Goal: Transaction & Acquisition: Purchase product/service

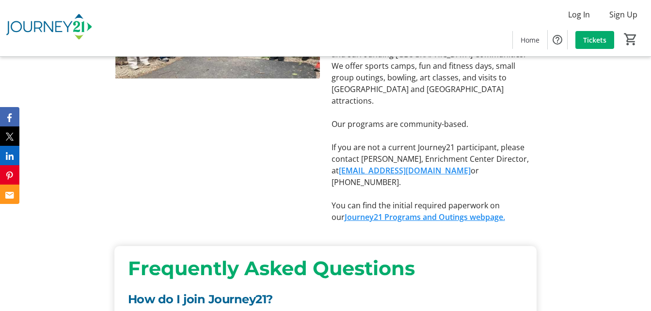
scroll to position [397, 0]
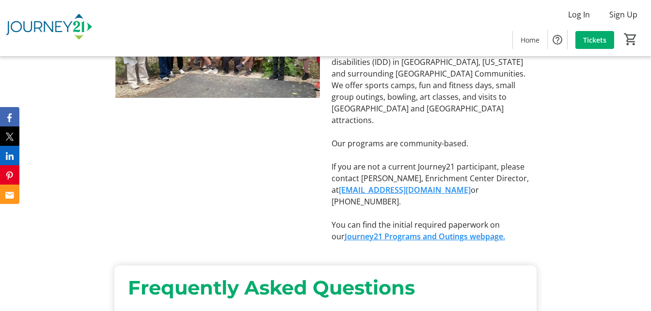
click at [435, 231] on link "Journey21 Programs and Outings webpage." at bounding box center [425, 236] width 160 height 11
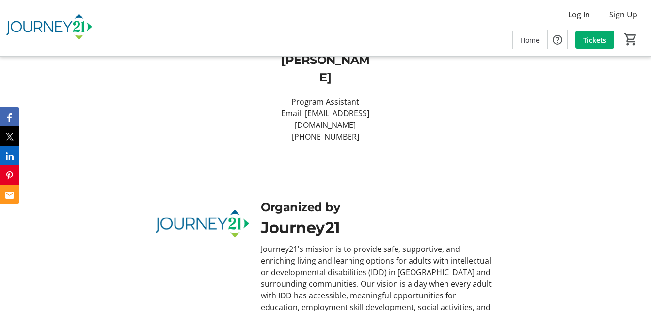
scroll to position [1095, 0]
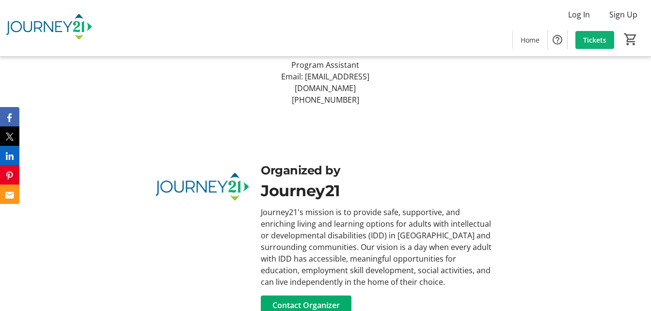
click at [595, 37] on span "Tickets" at bounding box center [594, 40] width 23 height 10
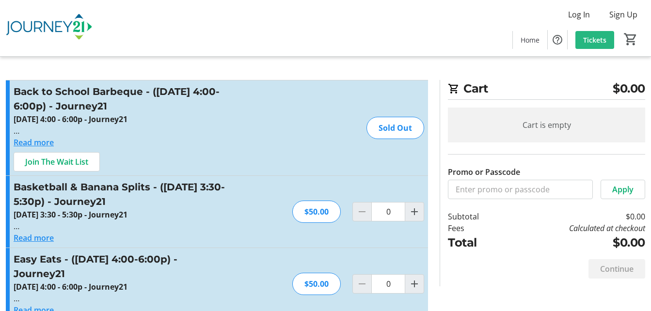
scroll to position [19, 0]
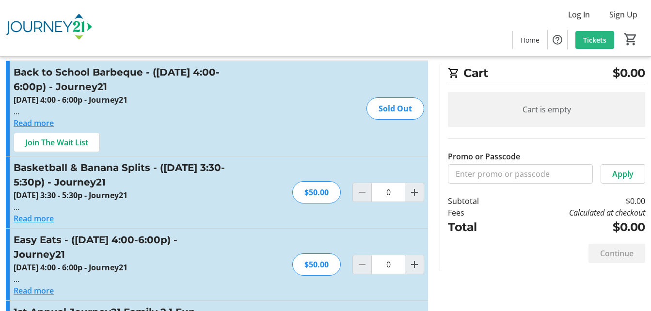
click at [595, 37] on span "Tickets" at bounding box center [594, 40] width 23 height 10
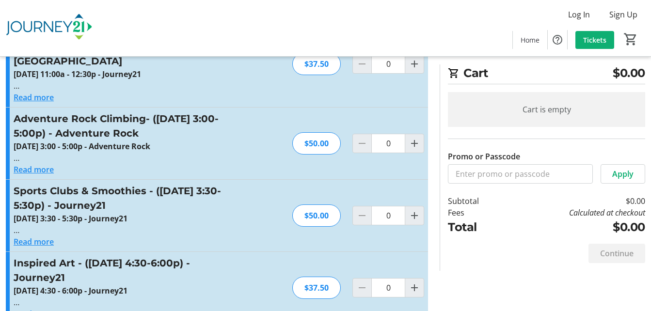
scroll to position [388, 0]
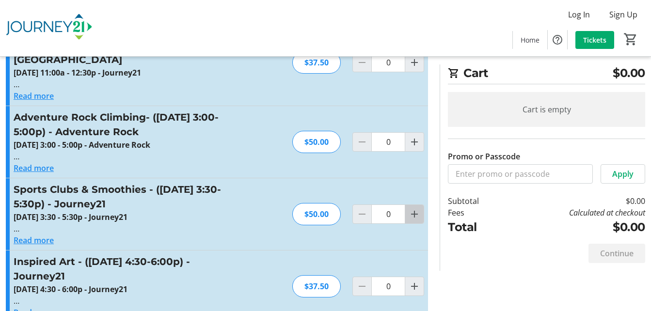
click at [411, 208] on mat-icon "Increment by one" at bounding box center [415, 214] width 12 height 12
type input "2"
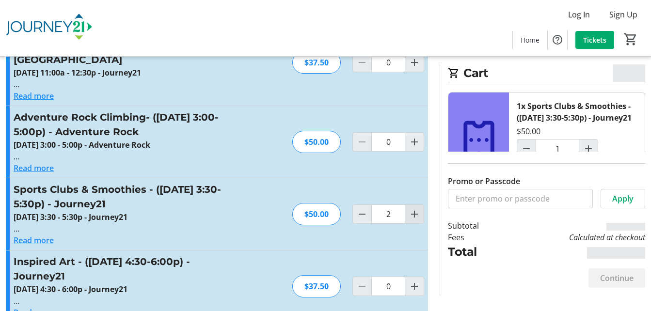
type input "2"
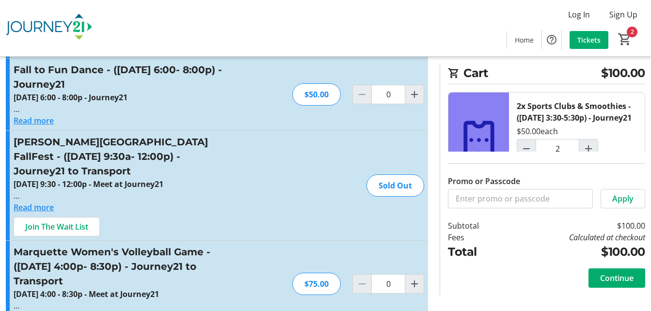
scroll to position [1112, 0]
